Goal: Task Accomplishment & Management: Use online tool/utility

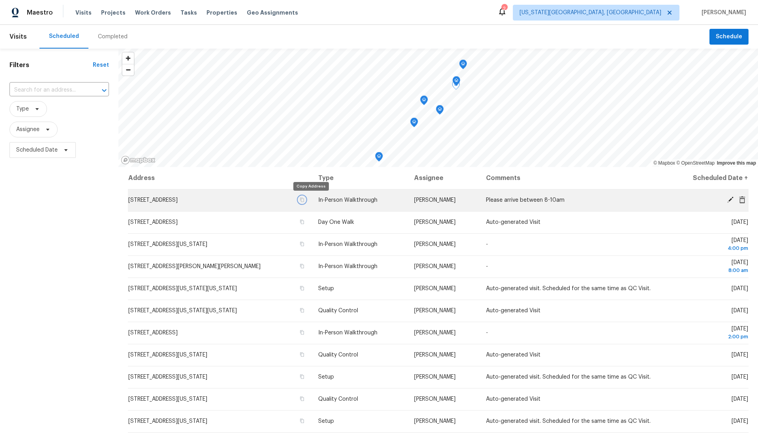
click at [304, 199] on icon "button" at bounding box center [302, 199] width 5 height 5
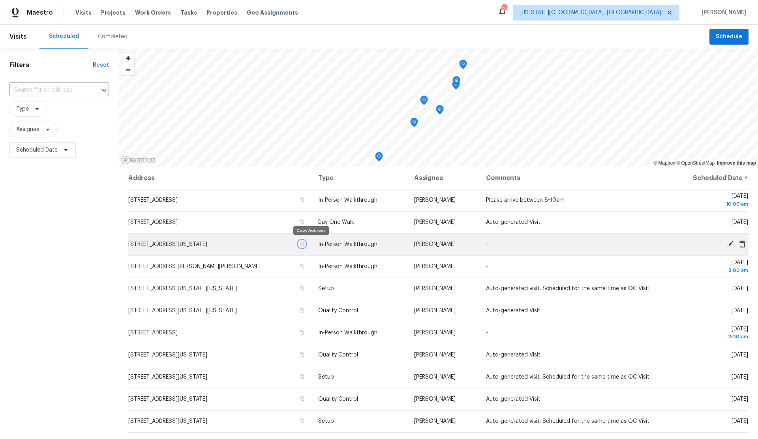
click at [304, 243] on icon "button" at bounding box center [302, 244] width 5 height 5
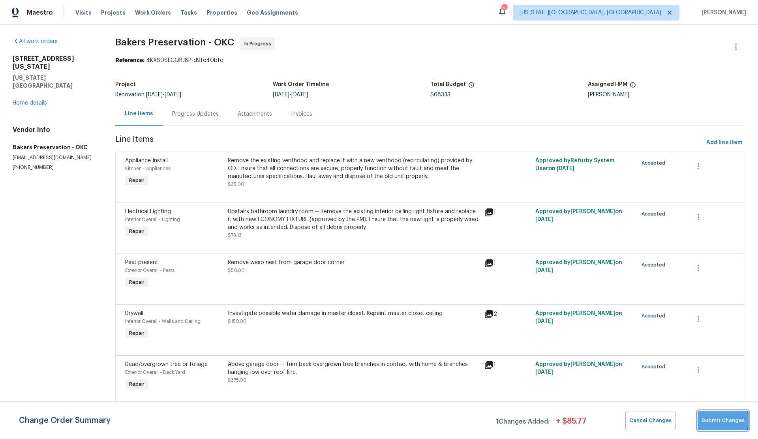
click at [709, 420] on span "Submit Changes" at bounding box center [722, 420] width 43 height 9
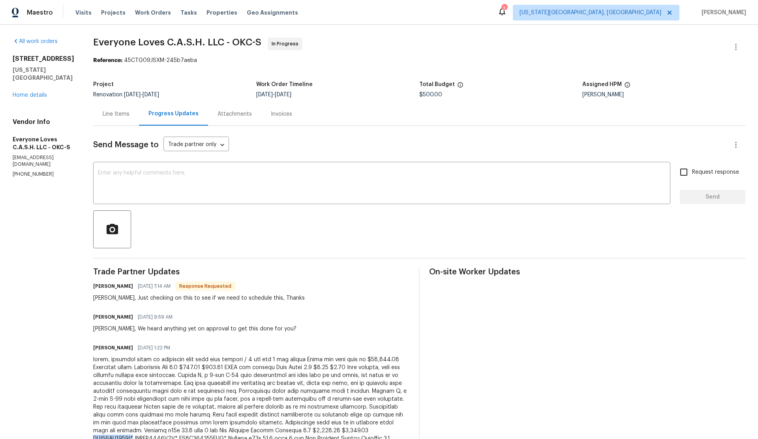
scroll to position [50, 0]
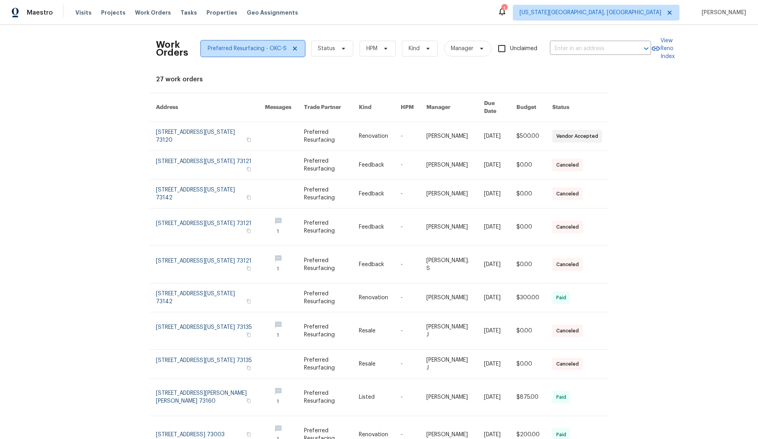
click at [293, 48] on icon at bounding box center [295, 49] width 4 height 4
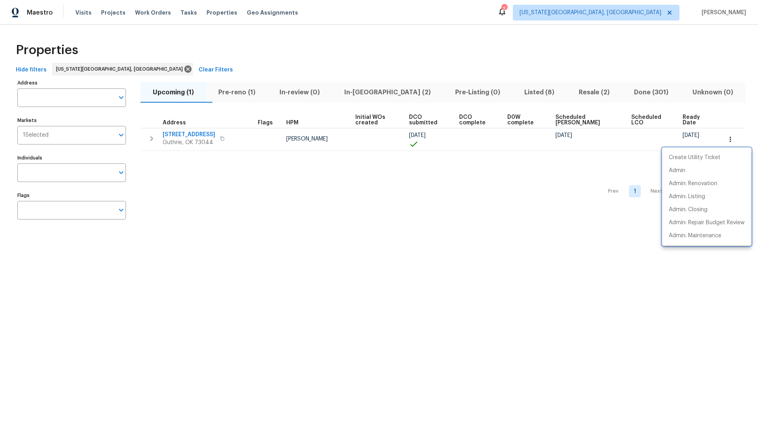
drag, startPoint x: 86, startPoint y: 282, endPoint x: 81, endPoint y: 261, distance: 21.6
click at [87, 282] on div at bounding box center [379, 219] width 758 height 439
